Goal: Task Accomplishment & Management: Use online tool/utility

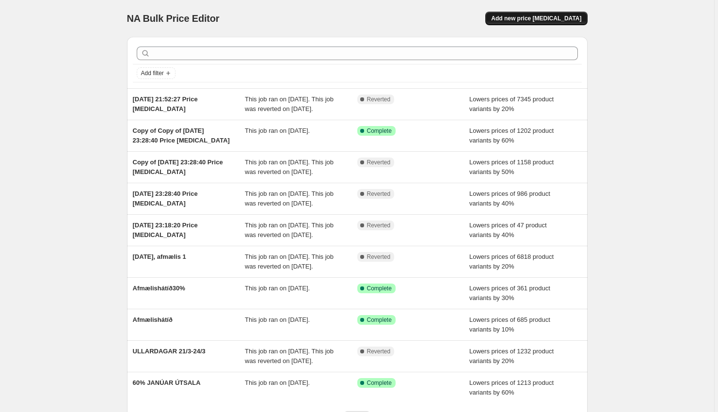
click at [574, 20] on span "Add new price [MEDICAL_DATA]" at bounding box center [536, 19] width 90 height 8
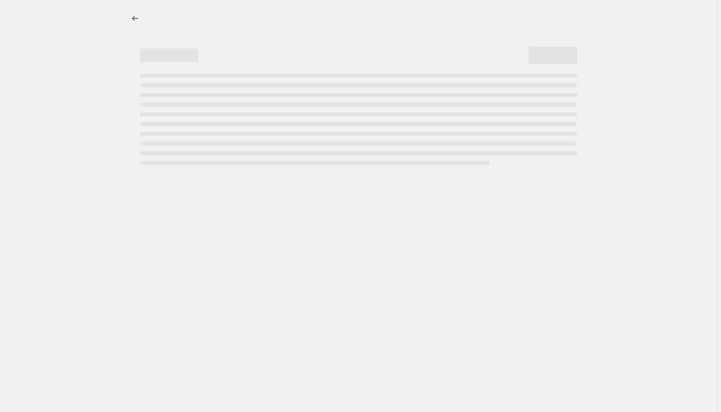
select select "percentage"
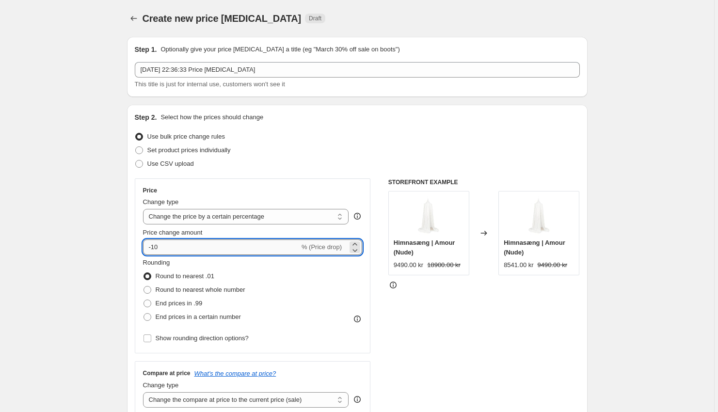
click at [226, 245] on input "-10" at bounding box center [221, 247] width 157 height 16
type input "-1"
type input "-30"
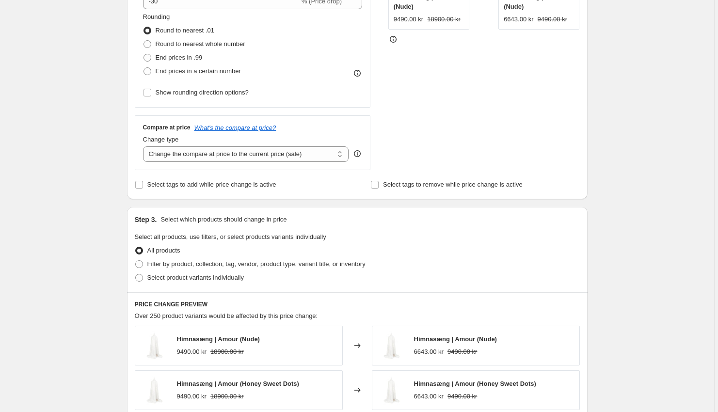
scroll to position [249, 0]
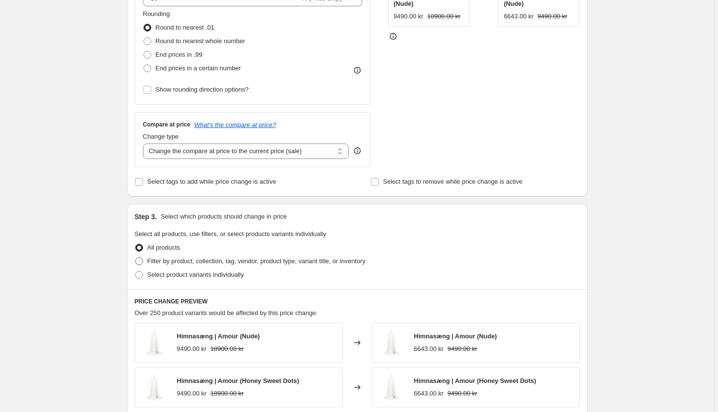
click at [157, 262] on span "Filter by product, collection, tag, vendor, product type, variant title, or inv…" at bounding box center [256, 260] width 218 height 7
click at [136, 258] on input "Filter by product, collection, tag, vendor, product type, variant title, or inv…" at bounding box center [135, 257] width 0 height 0
radio input "true"
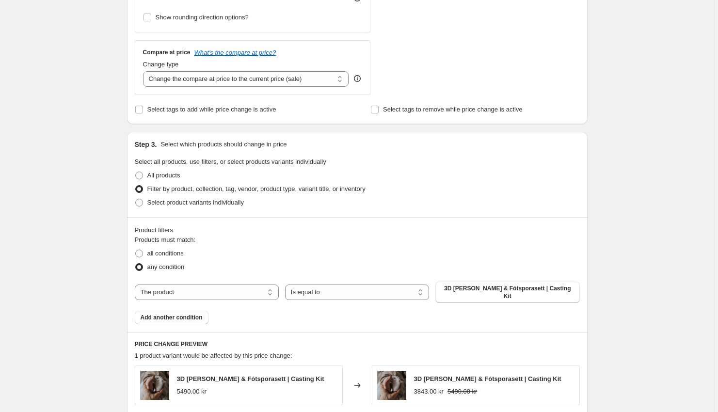
scroll to position [331, 0]
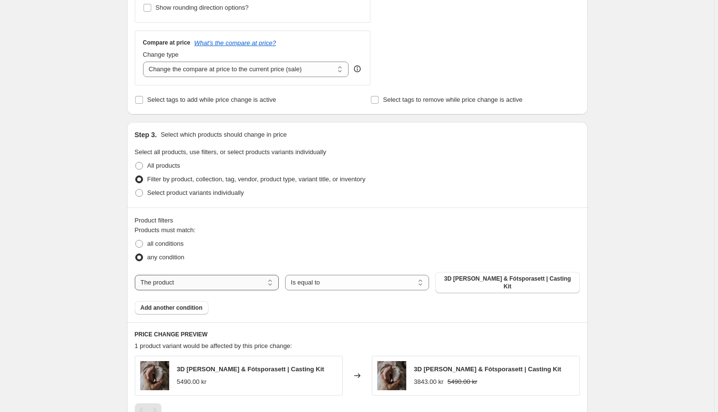
select select "vendor"
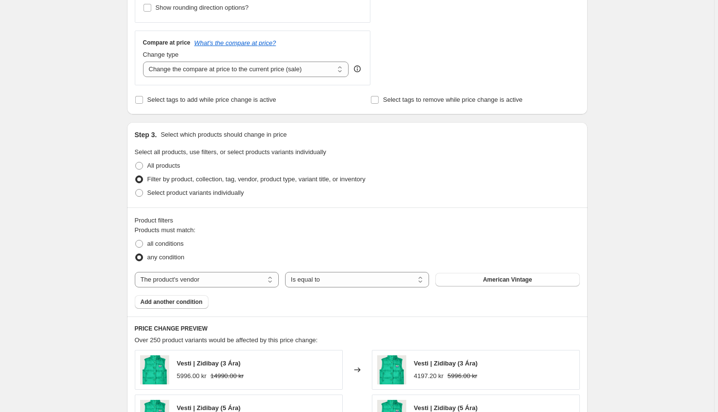
click at [492, 279] on span "American Vintage" at bounding box center [507, 280] width 49 height 8
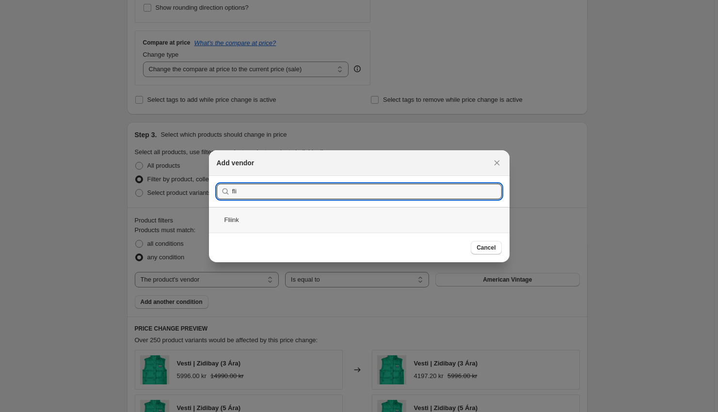
type input "fli"
click at [279, 216] on div "Fliink" at bounding box center [359, 220] width 300 height 26
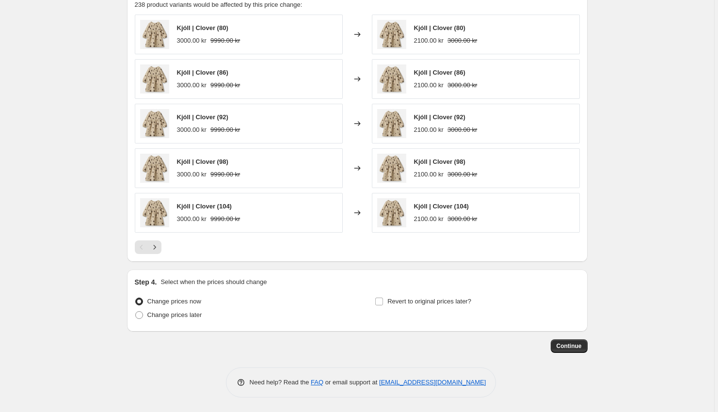
scroll to position [666, 0]
click at [565, 342] on button "Continue" at bounding box center [569, 346] width 37 height 14
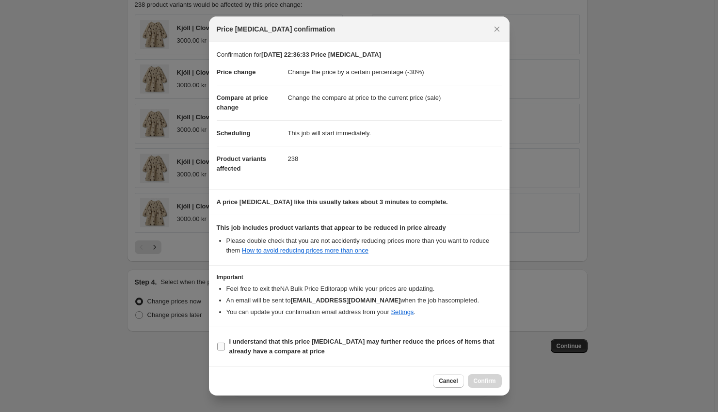
click at [307, 350] on b "I understand that this price [MEDICAL_DATA] may further reduce the prices of it…" at bounding box center [361, 346] width 265 height 17
click at [225, 350] on input "I understand that this price [MEDICAL_DATA] may further reduce the prices of it…" at bounding box center [221, 347] width 8 height 8
checkbox input "true"
click at [478, 377] on button "Confirm" at bounding box center [485, 381] width 34 height 14
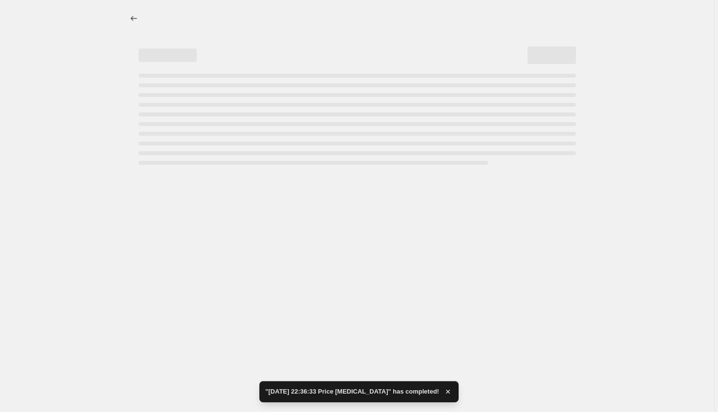
select select "percentage"
select select "vendor"
